Goal: Task Accomplishment & Management: Use online tool/utility

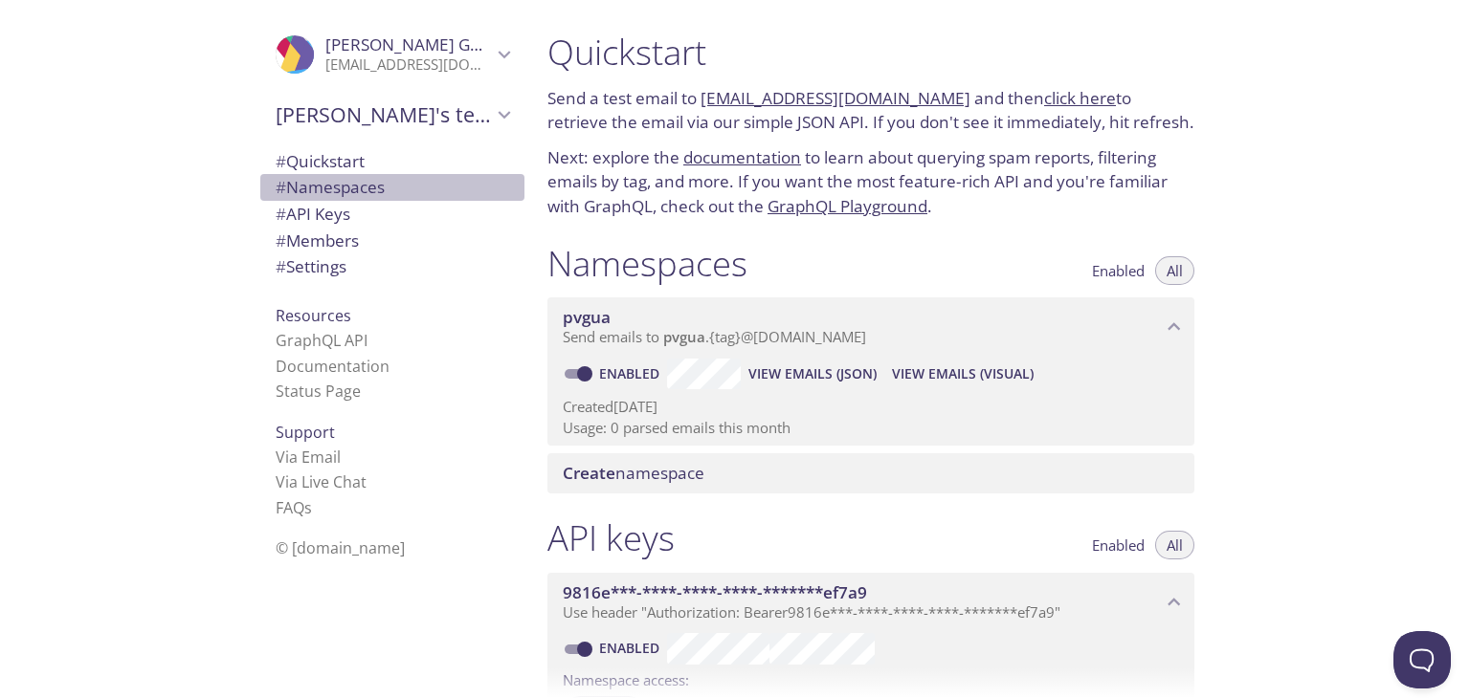
click at [338, 177] on span "# Namespaces" at bounding box center [330, 187] width 109 height 22
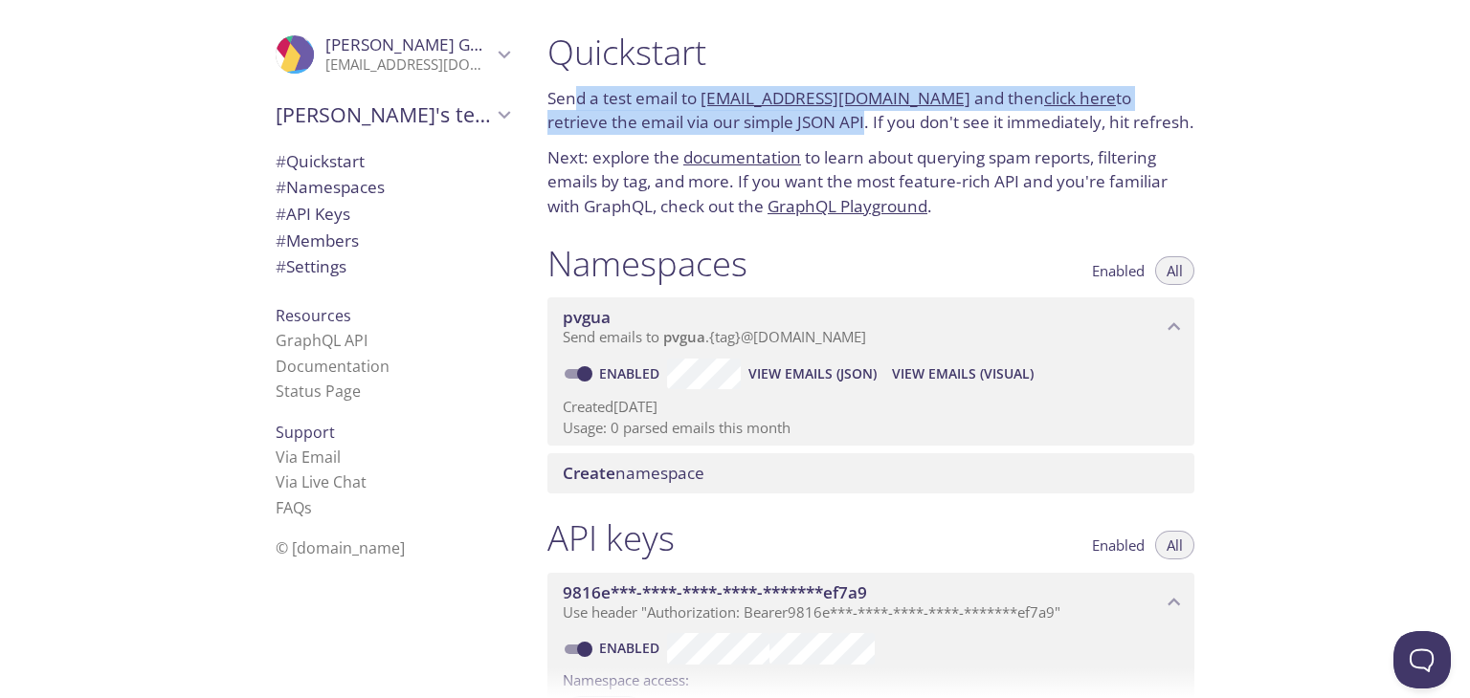
drag, startPoint x: 571, startPoint y: 97, endPoint x: 802, endPoint y: 120, distance: 231.7
click at [802, 120] on p "Send a test email to [EMAIL_ADDRESS][DOMAIN_NAME] and then click here to retrie…" at bounding box center [870, 110] width 647 height 49
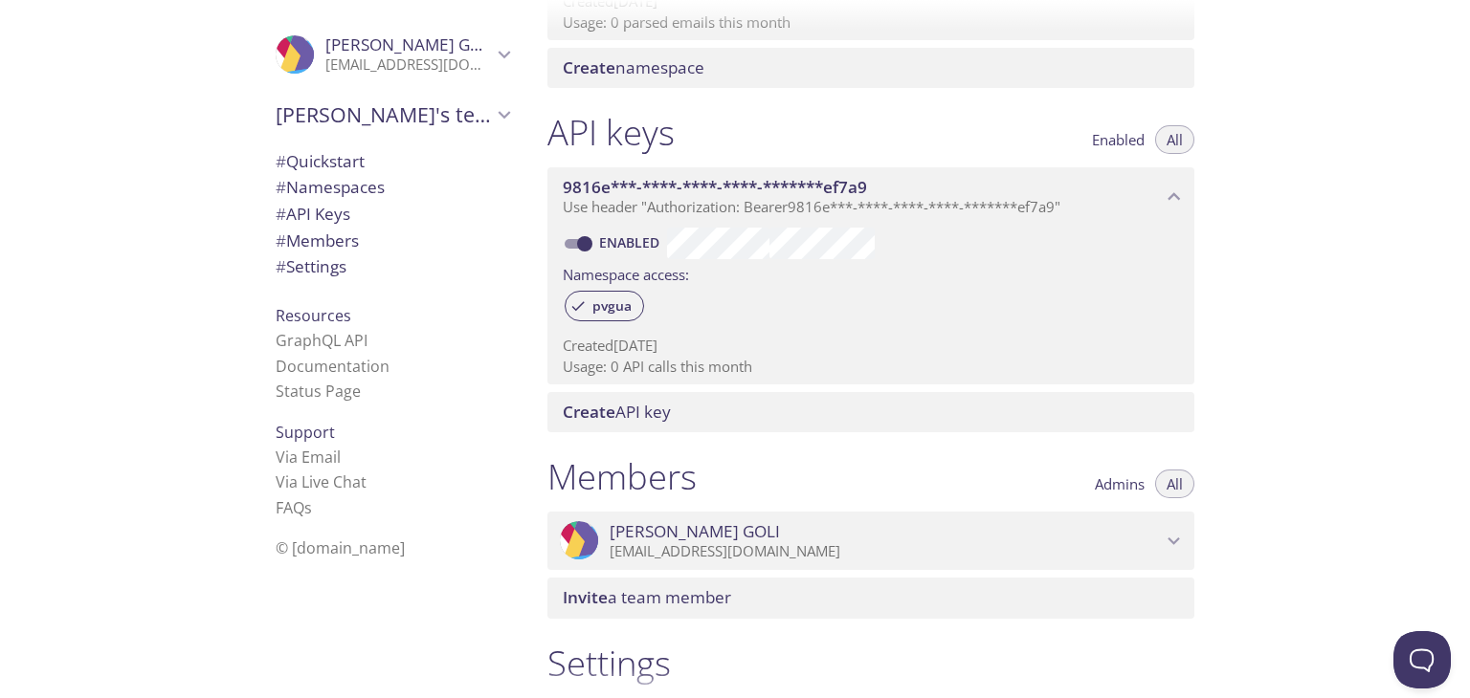
scroll to position [662, 0]
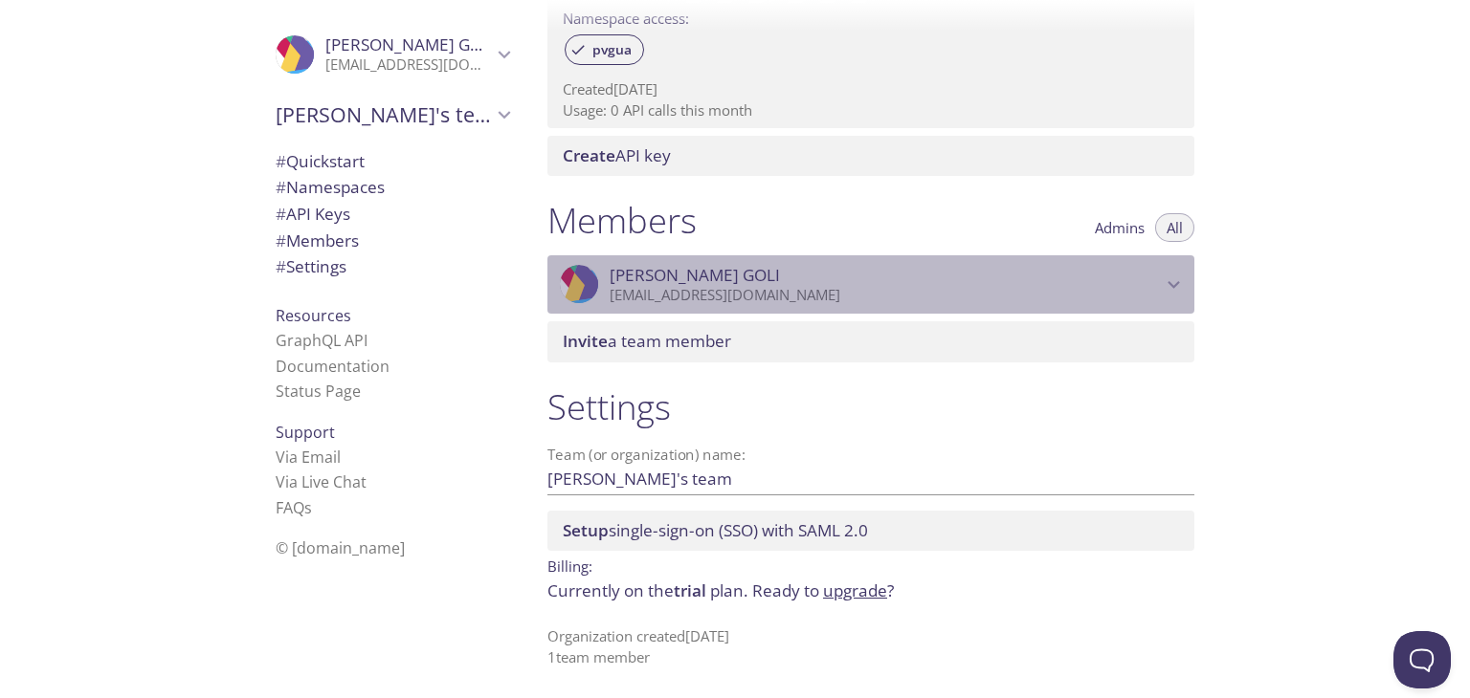
click at [875, 303] on p "[EMAIL_ADDRESS][DOMAIN_NAME]" at bounding box center [885, 295] width 552 height 19
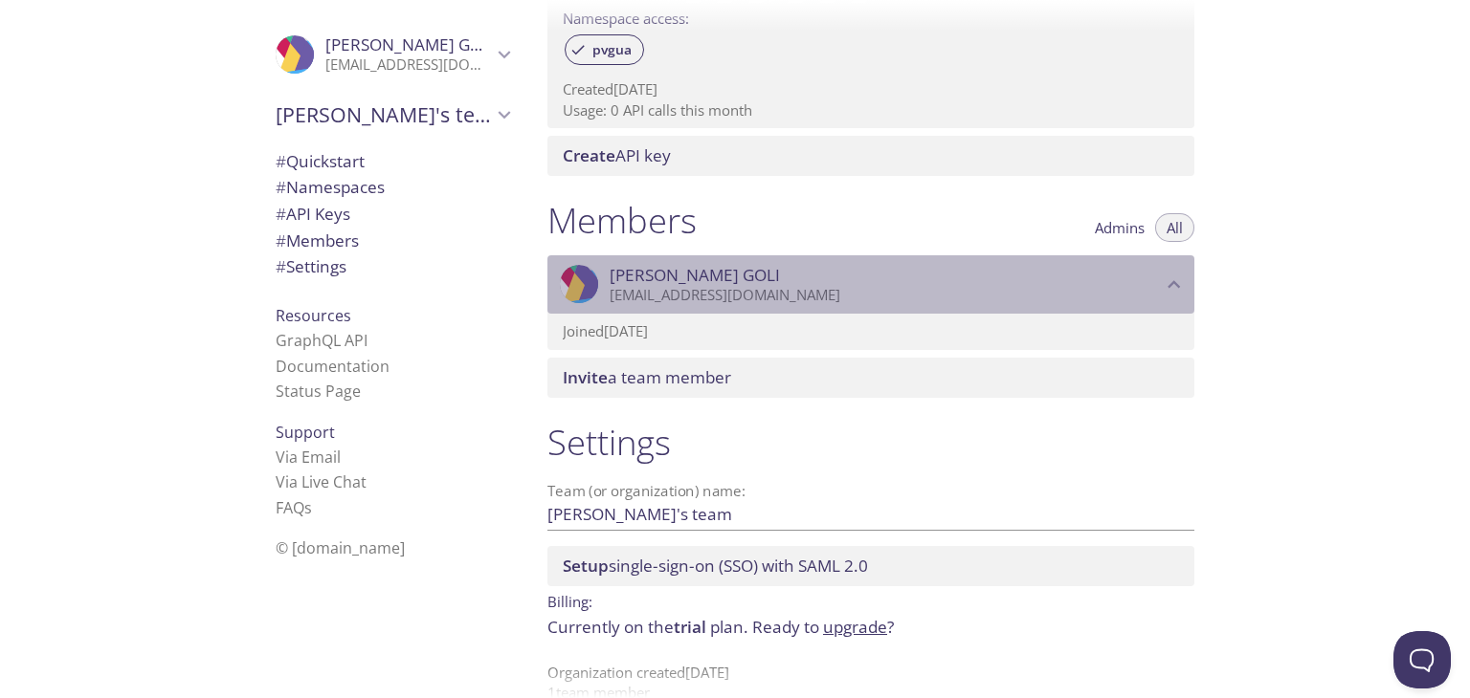
click at [853, 301] on p "[EMAIL_ADDRESS][DOMAIN_NAME]" at bounding box center [885, 295] width 552 height 19
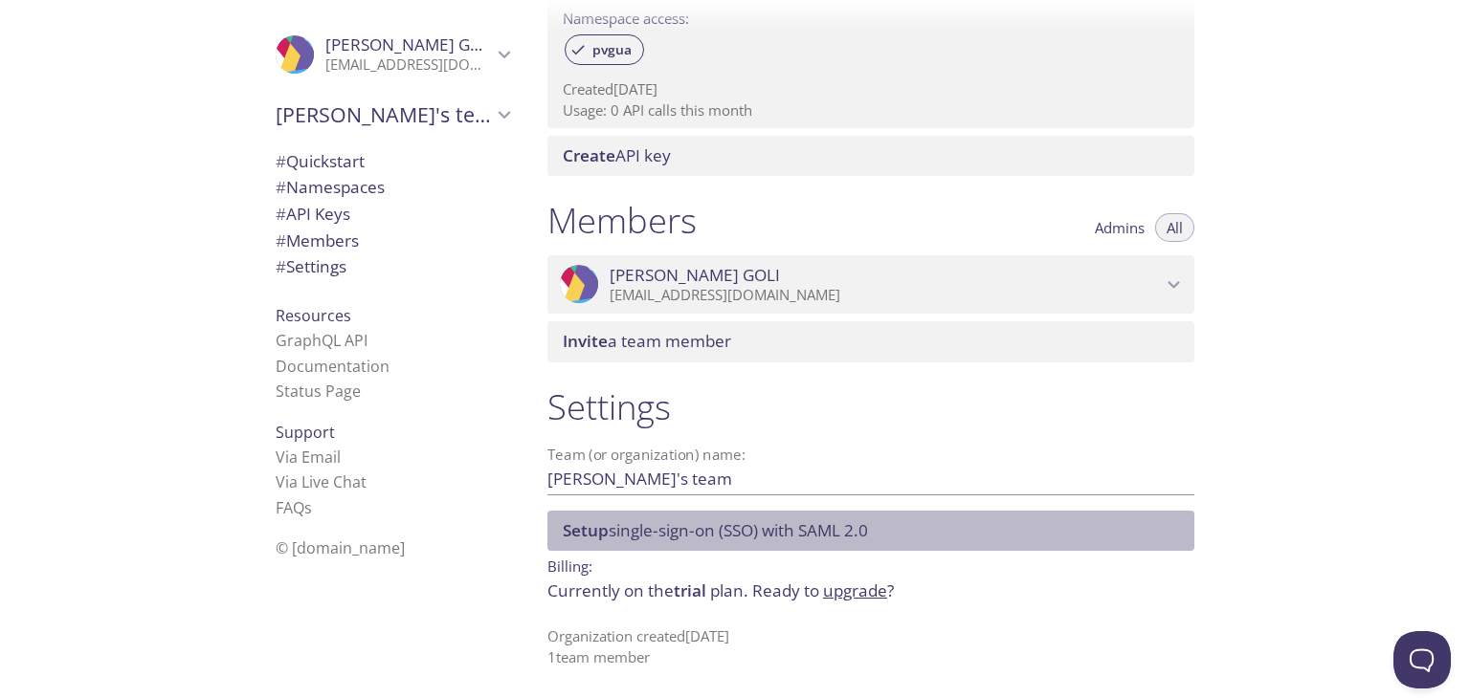
drag, startPoint x: 628, startPoint y: 538, endPoint x: 777, endPoint y: 547, distance: 149.6
click at [777, 547] on div "Setup single-sign-on (SSO) with [PERSON_NAME] 2.0" at bounding box center [870, 531] width 647 height 40
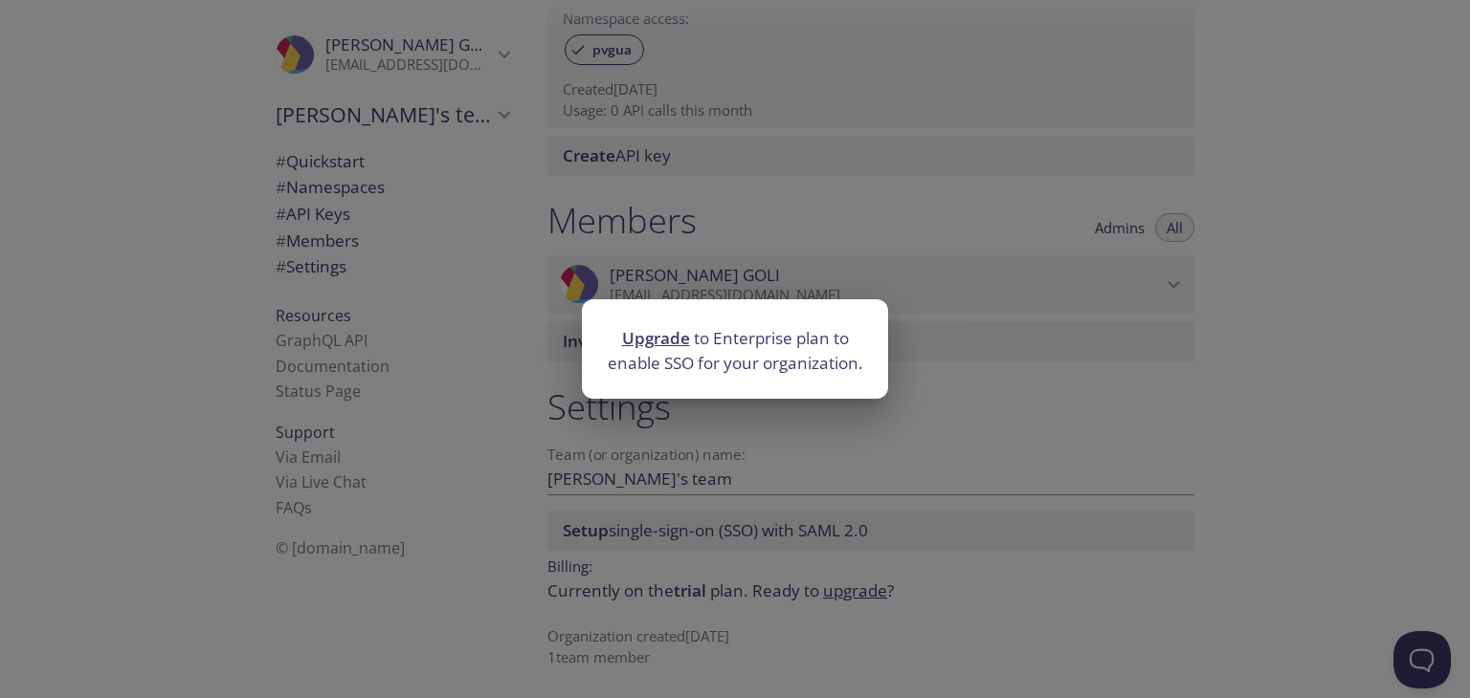
click at [951, 334] on div "Upgrade to Enterprise plan to enable SSO for your organization." at bounding box center [735, 349] width 1470 height 698
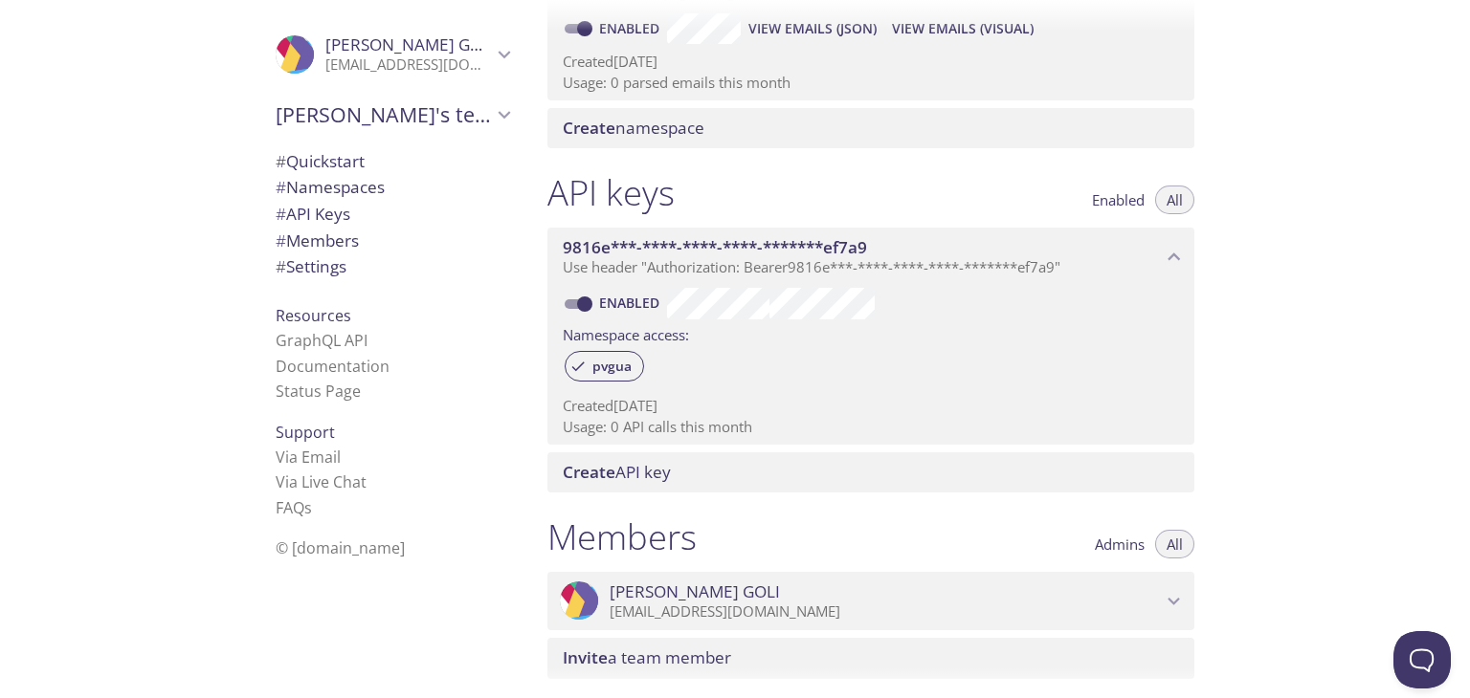
scroll to position [344, 0]
click at [287, 461] on link "Via Email" at bounding box center [308, 457] width 65 height 21
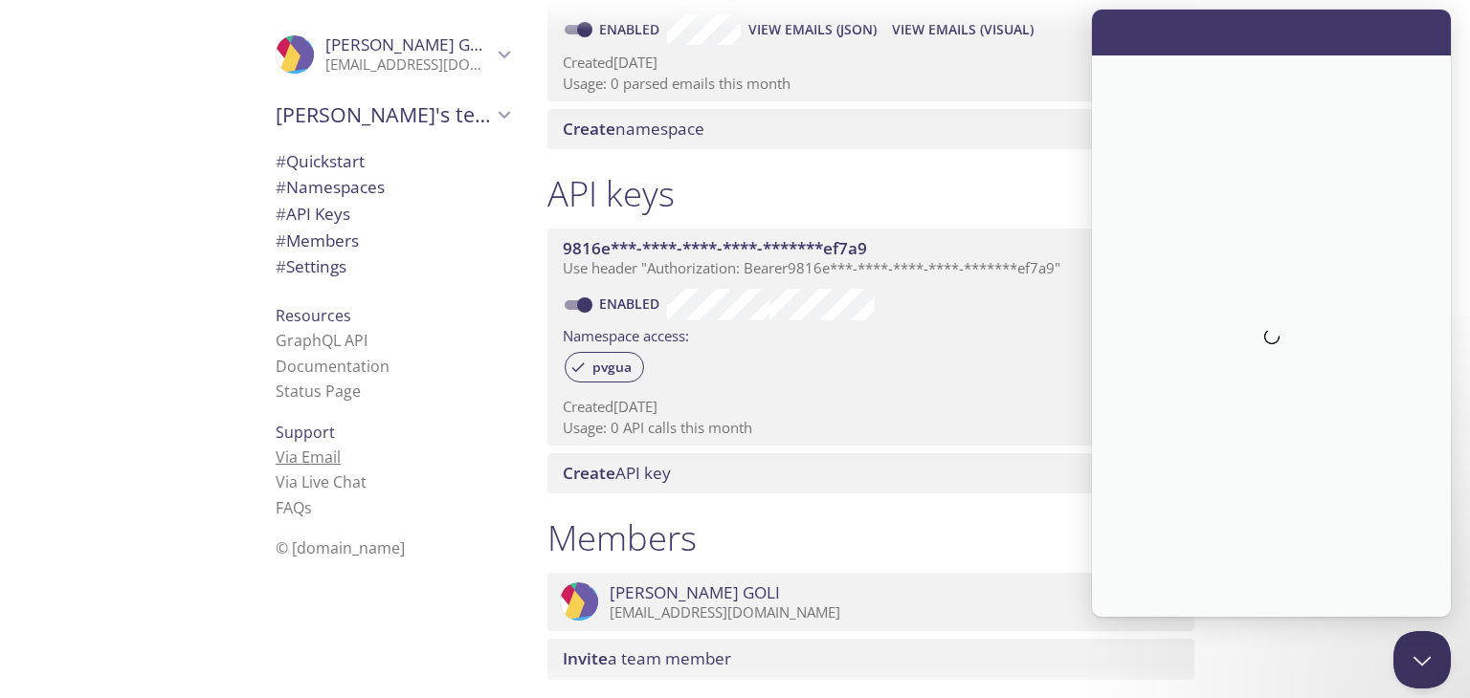
scroll to position [0, 0]
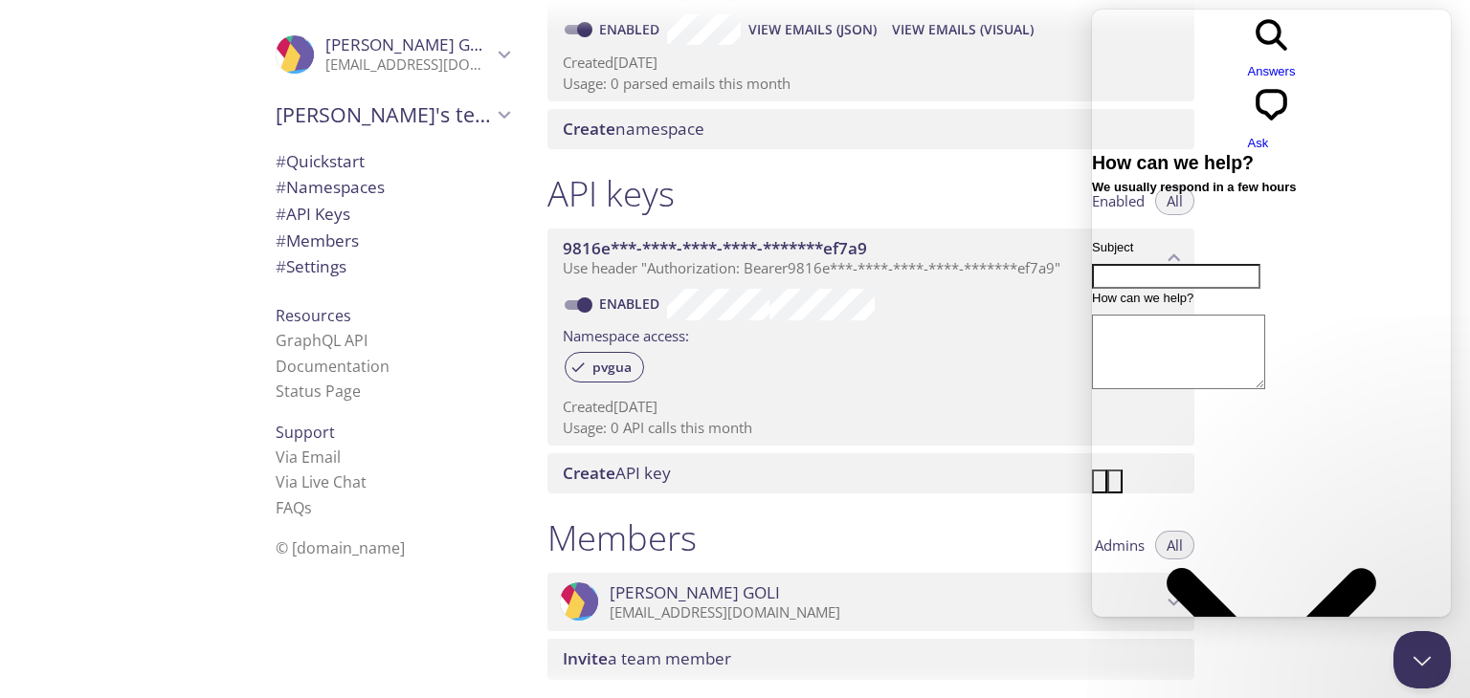
click at [941, 174] on div "API keys Enabled All" at bounding box center [870, 196] width 647 height 48
click at [873, 193] on div "API keys Enabled All" at bounding box center [870, 196] width 647 height 48
click at [284, 459] on link "Via Email" at bounding box center [308, 457] width 65 height 21
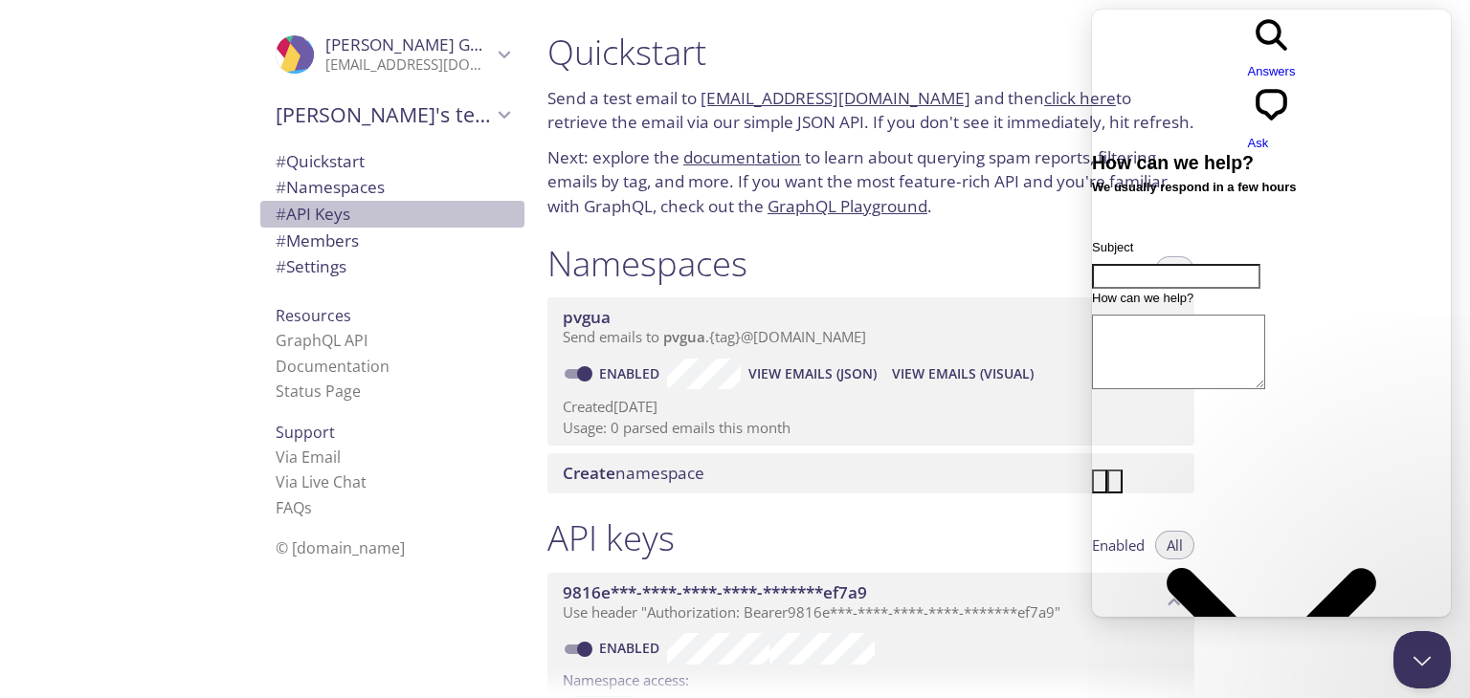
click at [298, 201] on div "# API Keys" at bounding box center [392, 214] width 264 height 27
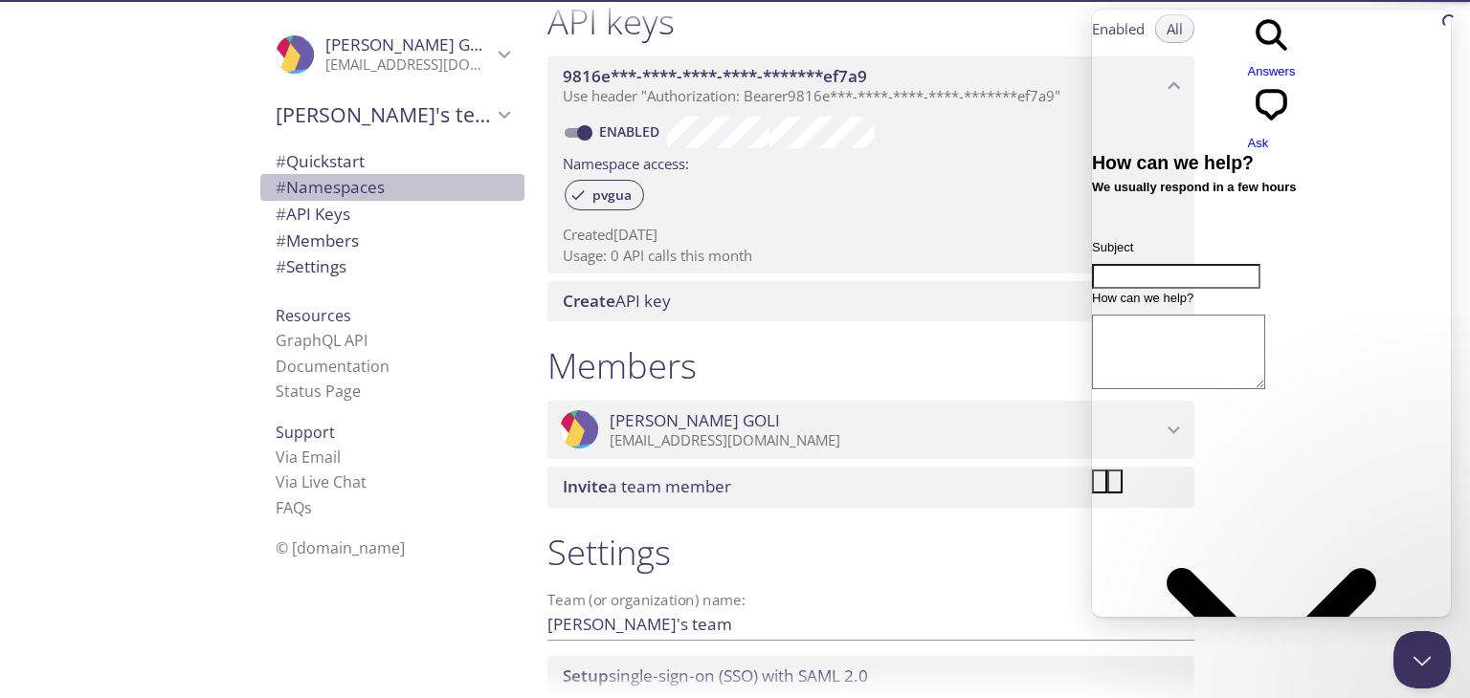
click at [333, 176] on span "# Namespaces" at bounding box center [330, 187] width 109 height 22
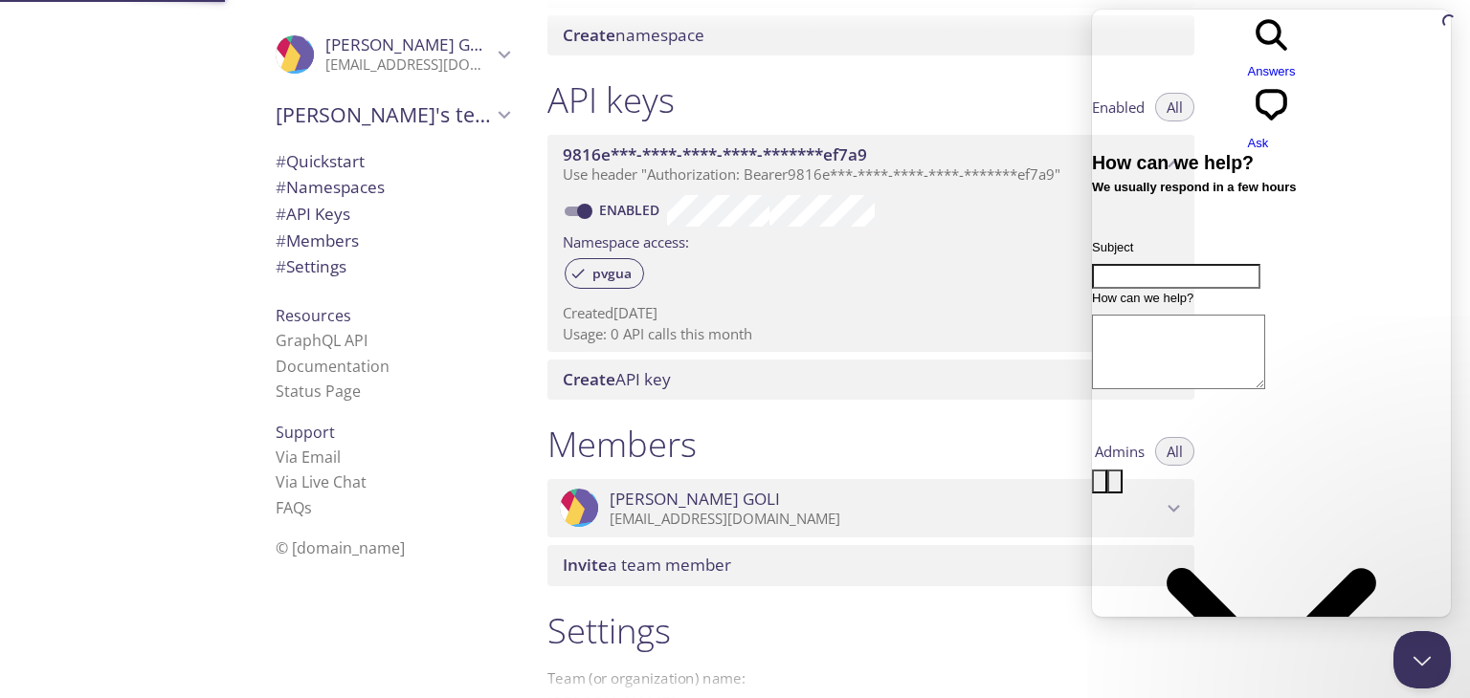
scroll to position [241, 0]
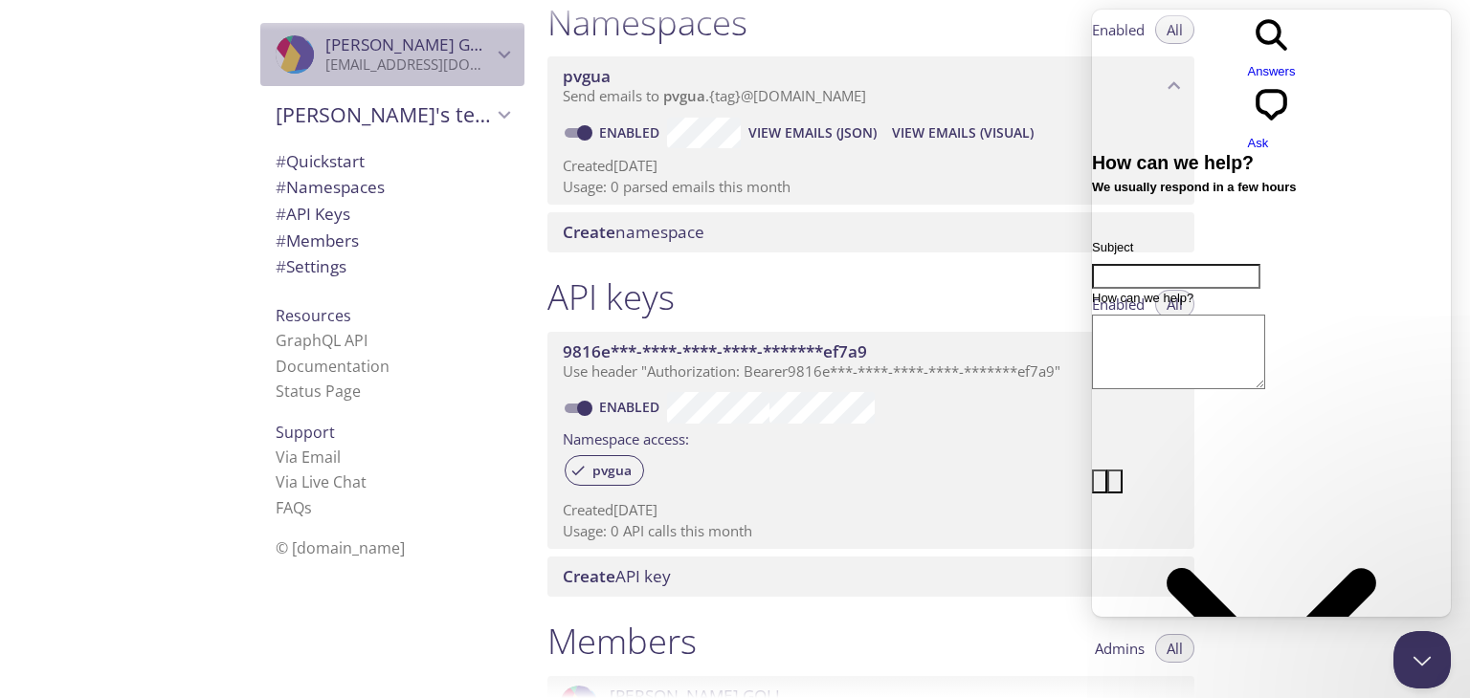
click at [286, 69] on icon "SHIVAPRASAD GOLI" at bounding box center [281, 65] width 90 height 28
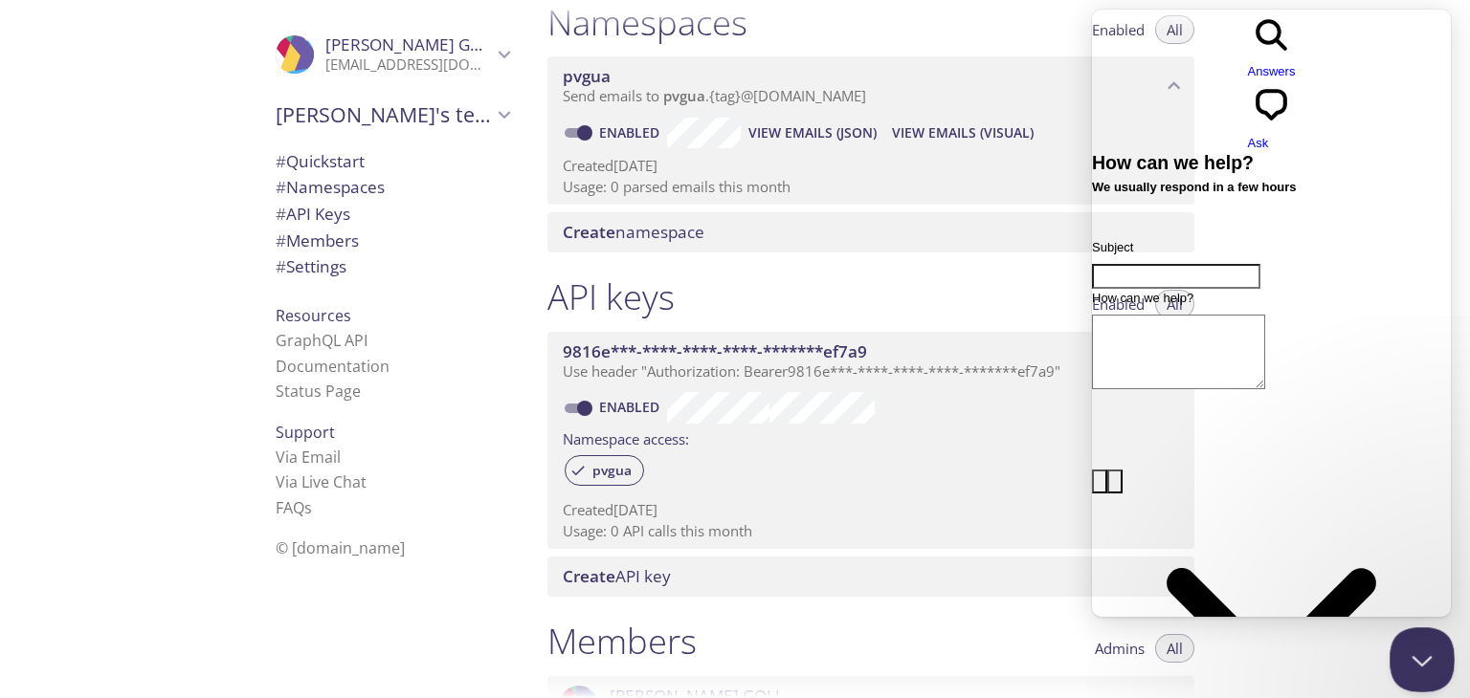
click at [1405, 664] on button "Close Beacon popover" at bounding box center [1417, 656] width 57 height 57
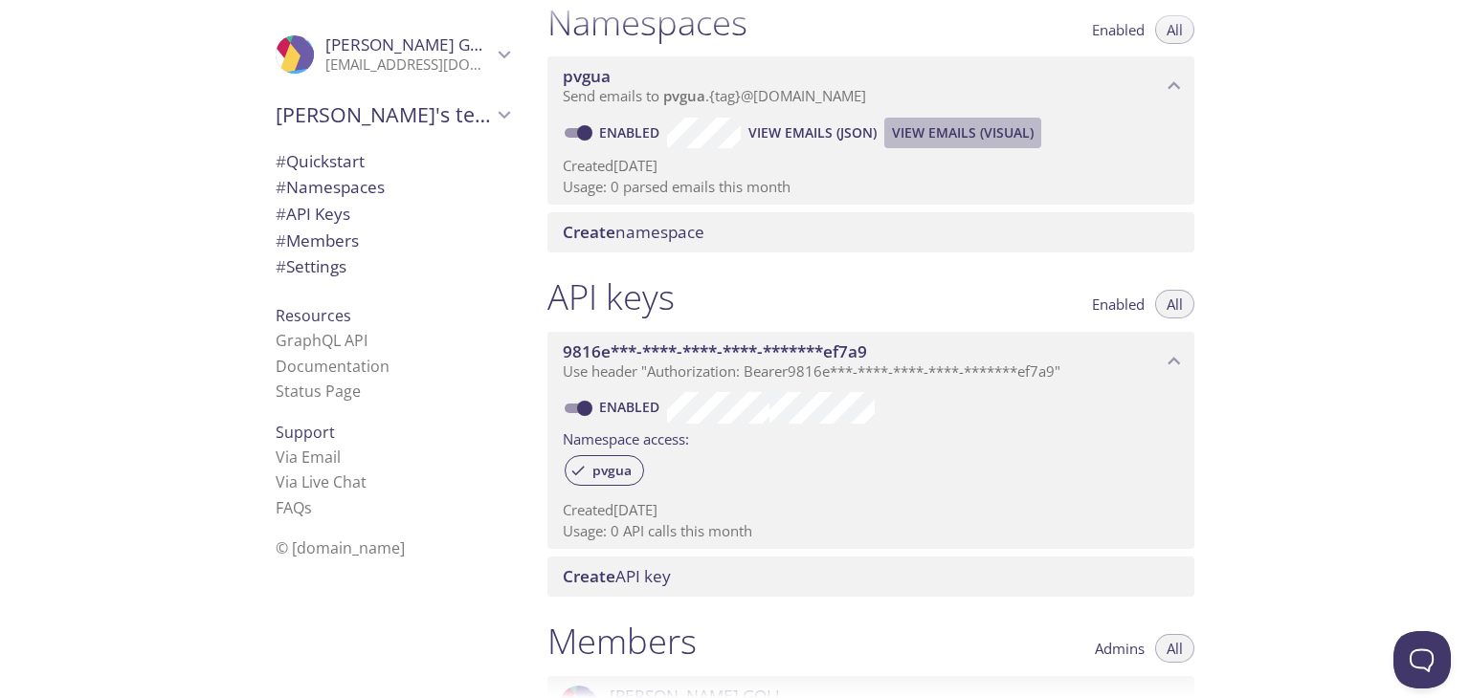
click at [947, 132] on span "View Emails (Visual)" at bounding box center [963, 133] width 142 height 23
click at [777, 137] on span "View Emails (JSON)" at bounding box center [812, 133] width 128 height 23
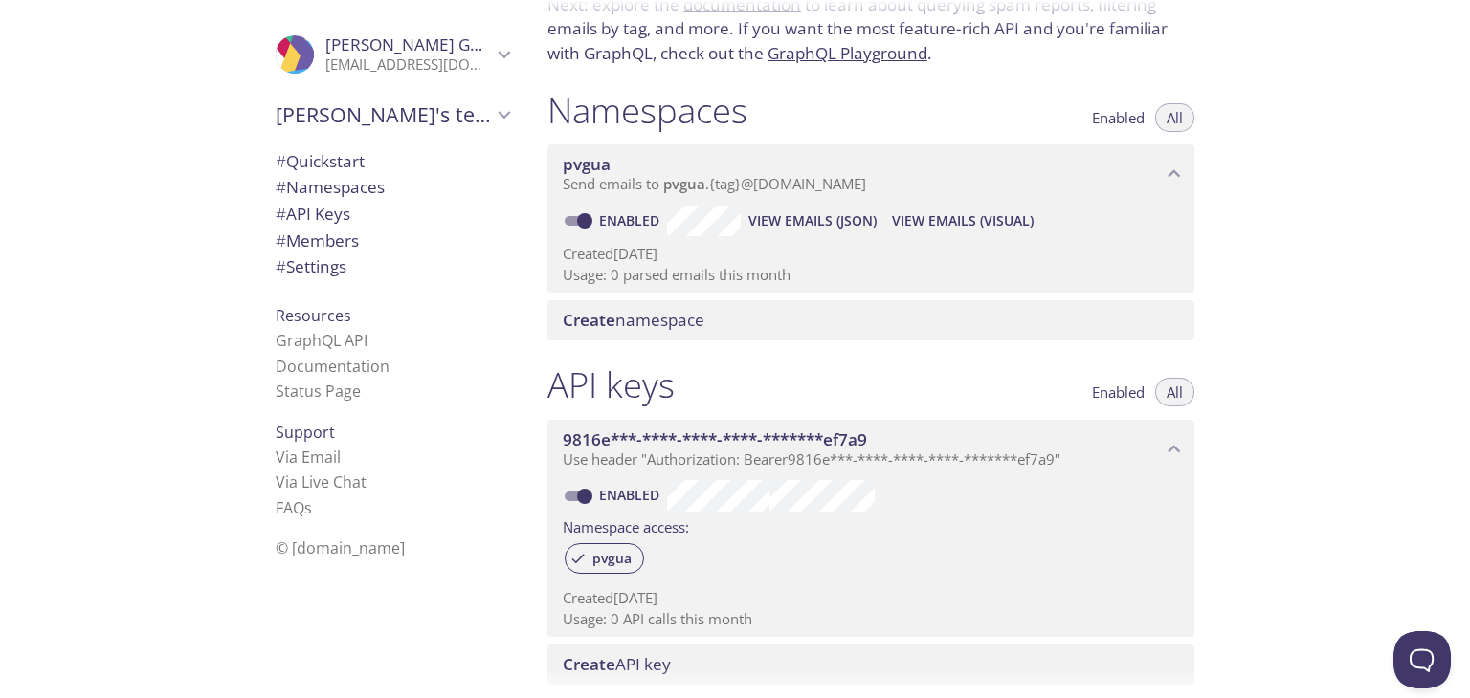
scroll to position [150, 0]
drag, startPoint x: 578, startPoint y: 100, endPoint x: 656, endPoint y: 327, distance: 239.9
click at [656, 327] on div "Namespaces Enabled All pvgua Send emails to pvgua . {tag} @[DOMAIN_NAME] Enable…" at bounding box center [870, 218] width 677 height 276
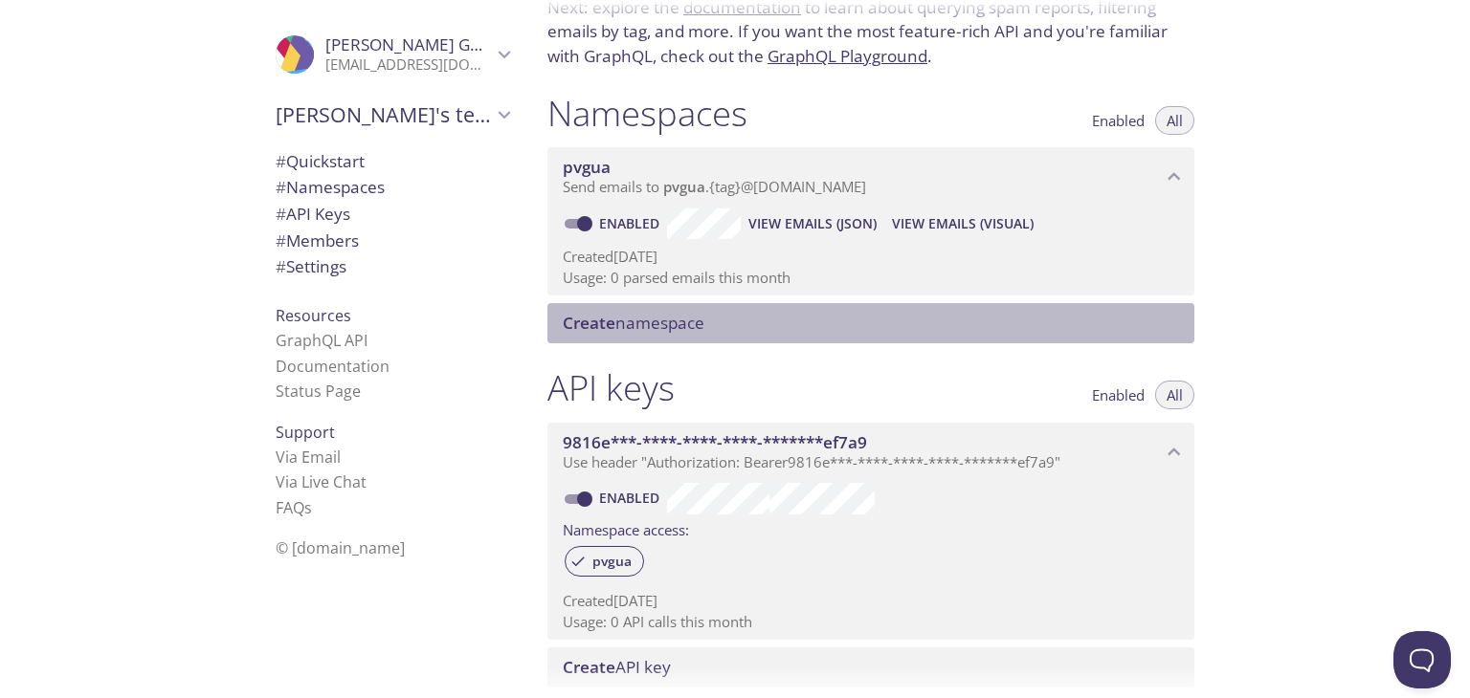
click at [611, 324] on span "Create" at bounding box center [589, 323] width 53 height 22
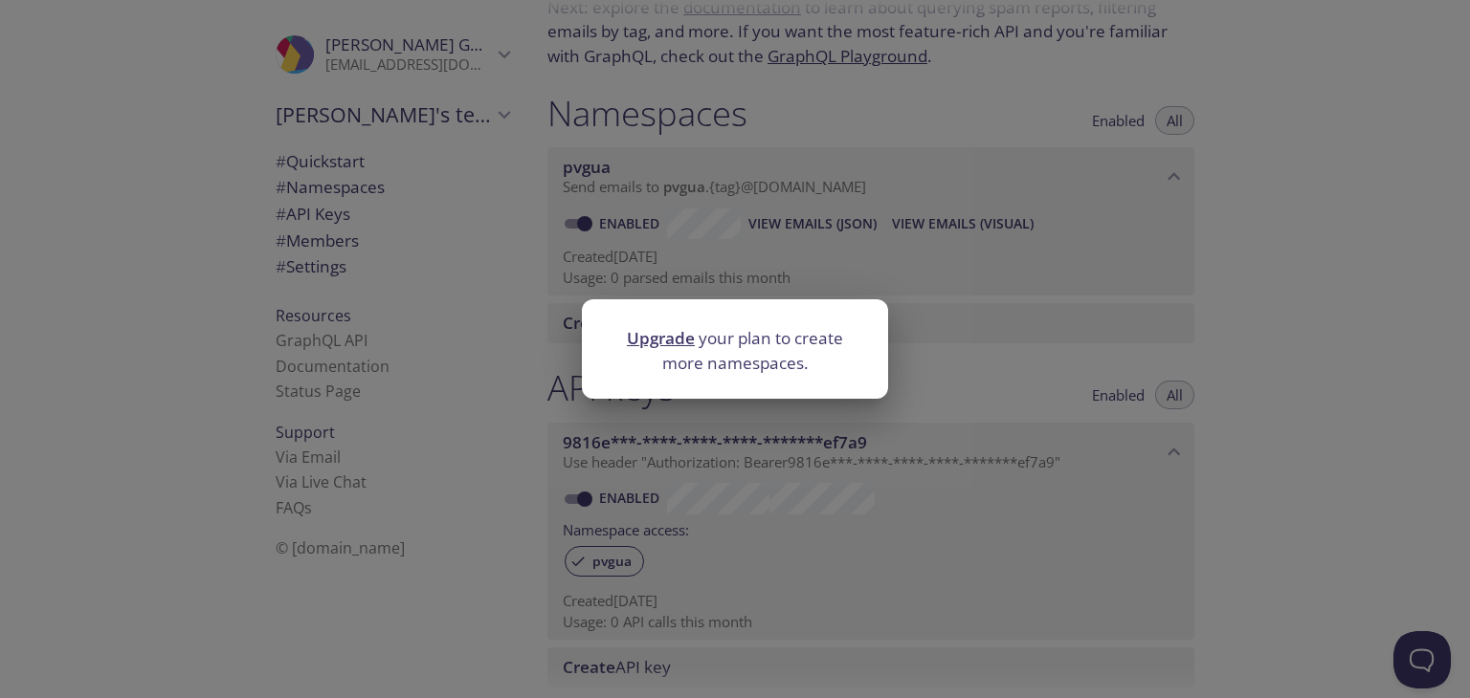
click at [923, 365] on div "Upgrade your plan to create more namespaces." at bounding box center [735, 349] width 1470 height 698
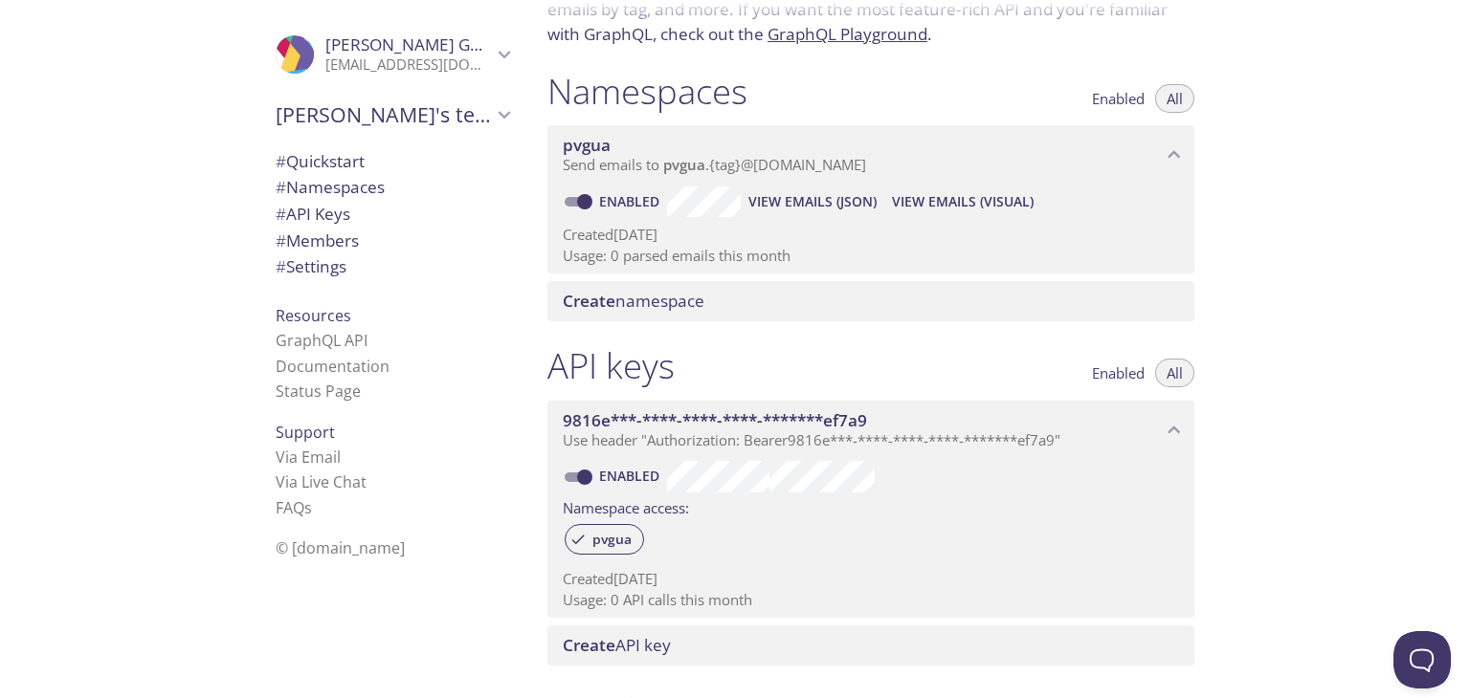
scroll to position [0, 0]
